Goal: Information Seeking & Learning: Understand process/instructions

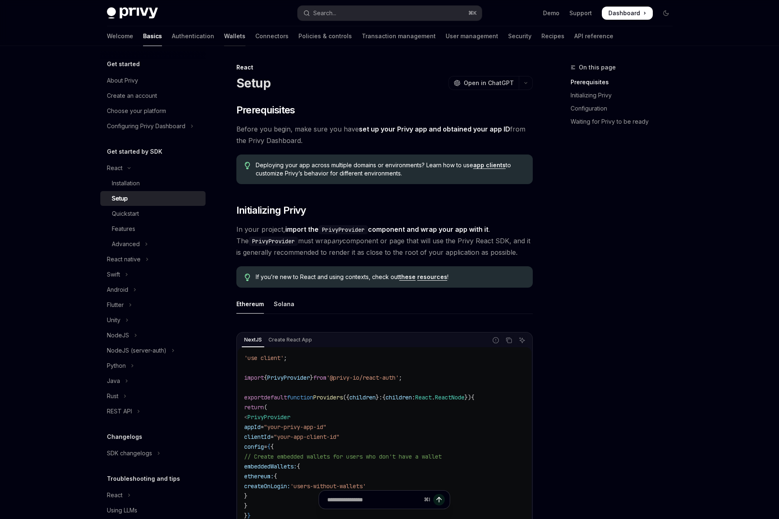
click at [224, 35] on link "Wallets" at bounding box center [234, 36] width 21 height 20
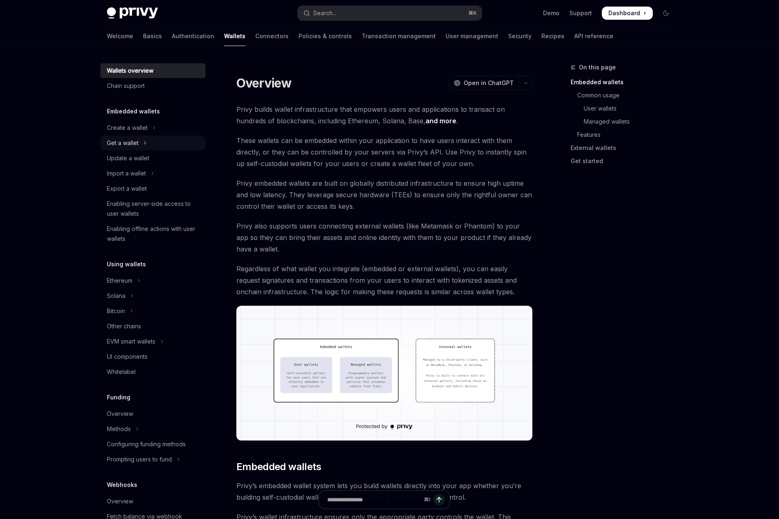
click at [132, 142] on div "Get a wallet" at bounding box center [123, 143] width 32 height 10
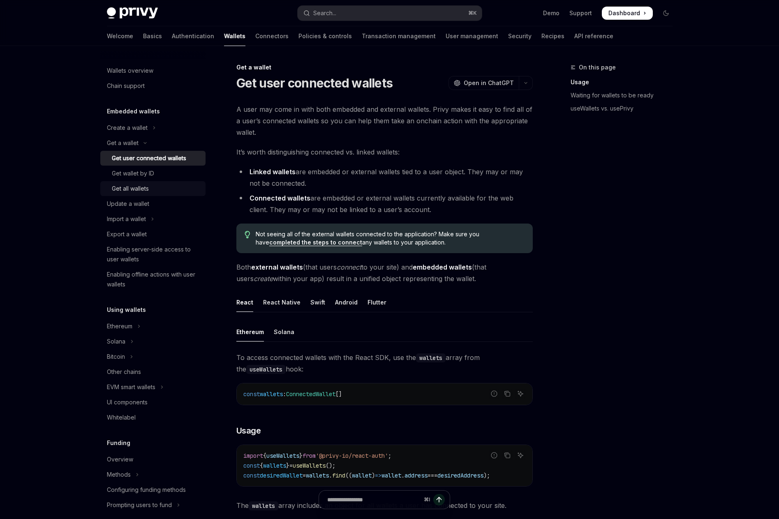
click at [164, 192] on div "Get all wallets" at bounding box center [156, 189] width 89 height 10
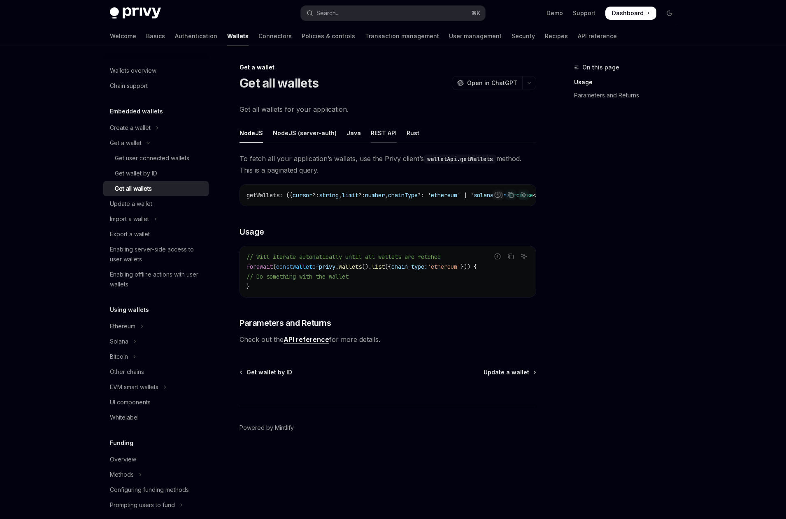
click at [386, 135] on div "REST API" at bounding box center [384, 132] width 26 height 19
type textarea "*"
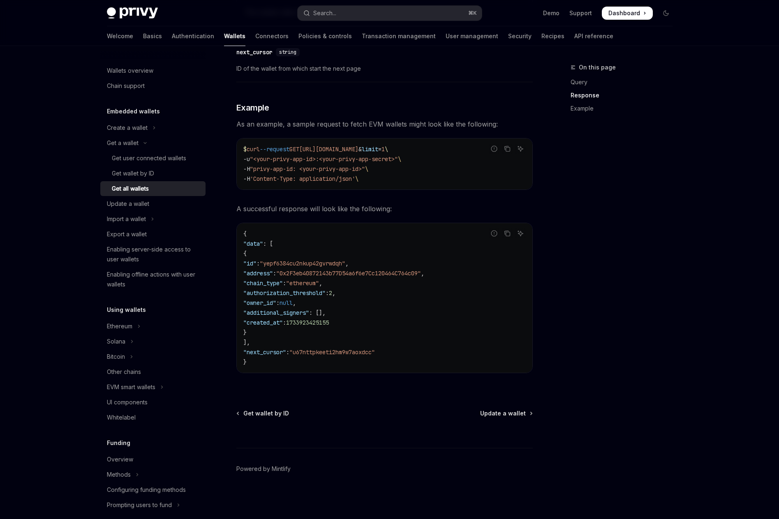
scroll to position [0, 14]
drag, startPoint x: 434, startPoint y: 148, endPoint x: 527, endPoint y: 150, distance: 93.4
click at [526, 150] on code "$ curl --request GET [URL][DOMAIN_NAME] & limit = 1 \ -u "<your-privy-app-id>:<…" at bounding box center [384, 163] width 283 height 39
